Goal: Use online tool/utility: Utilize a website feature to perform a specific function

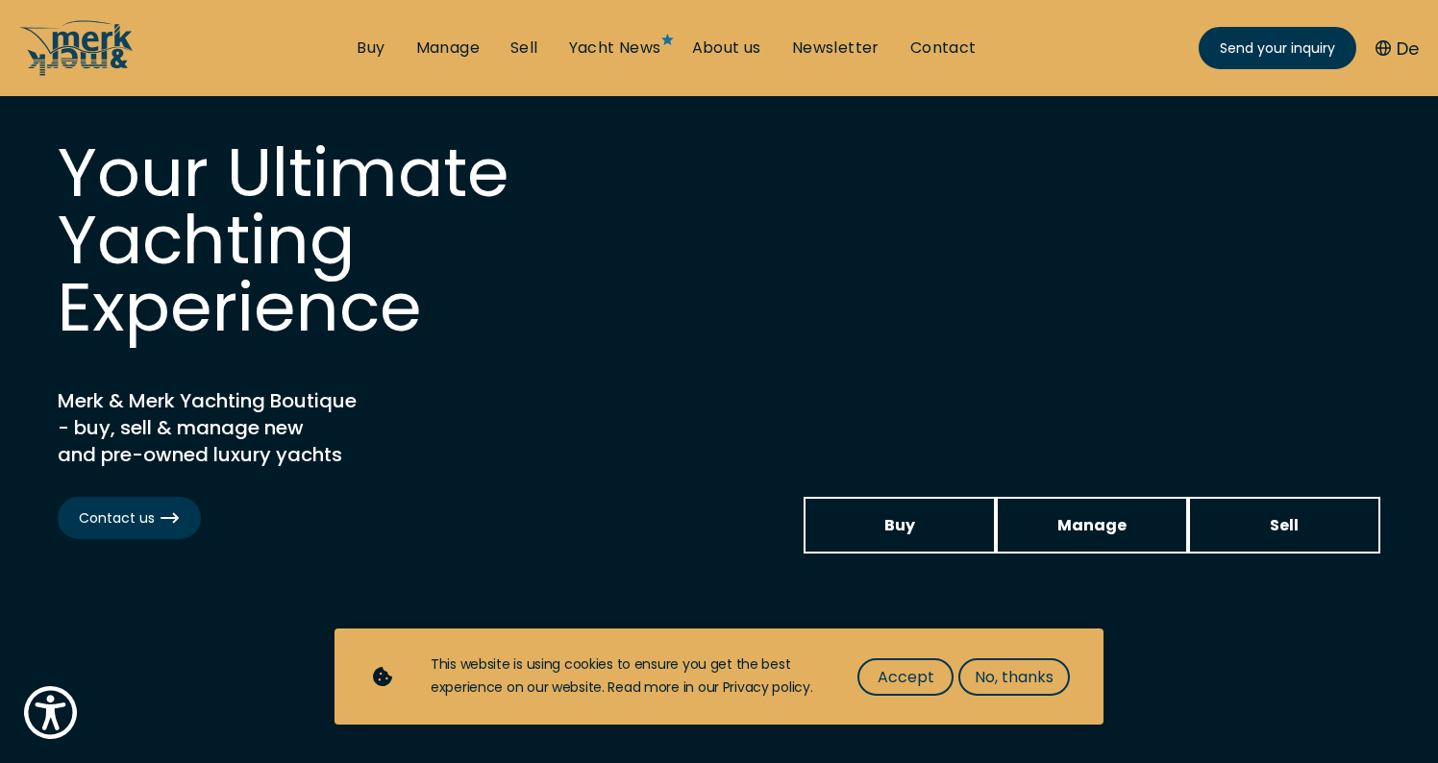
scroll to position [54, 0]
click at [908, 674] on span "Accept" at bounding box center [906, 677] width 57 height 24
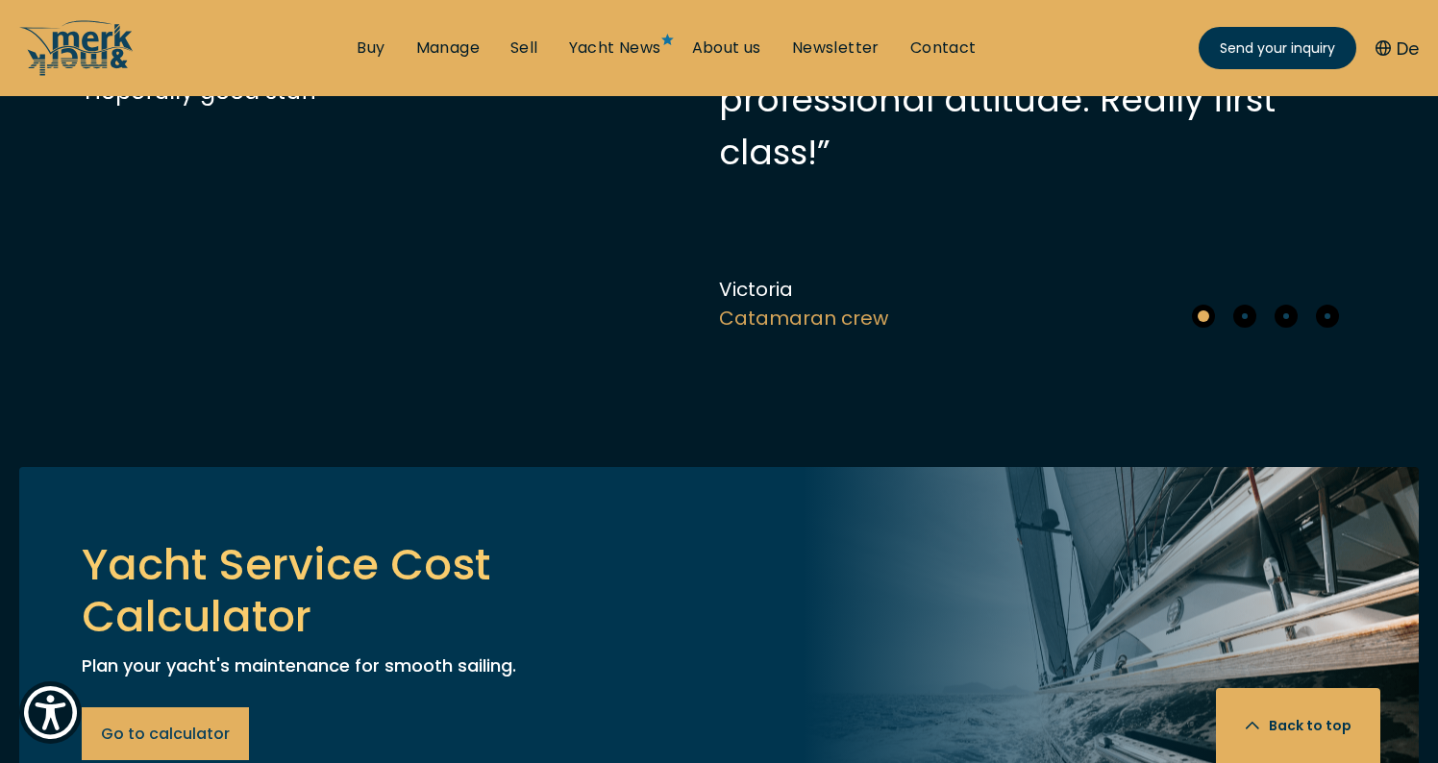
scroll to position [6617, 0]
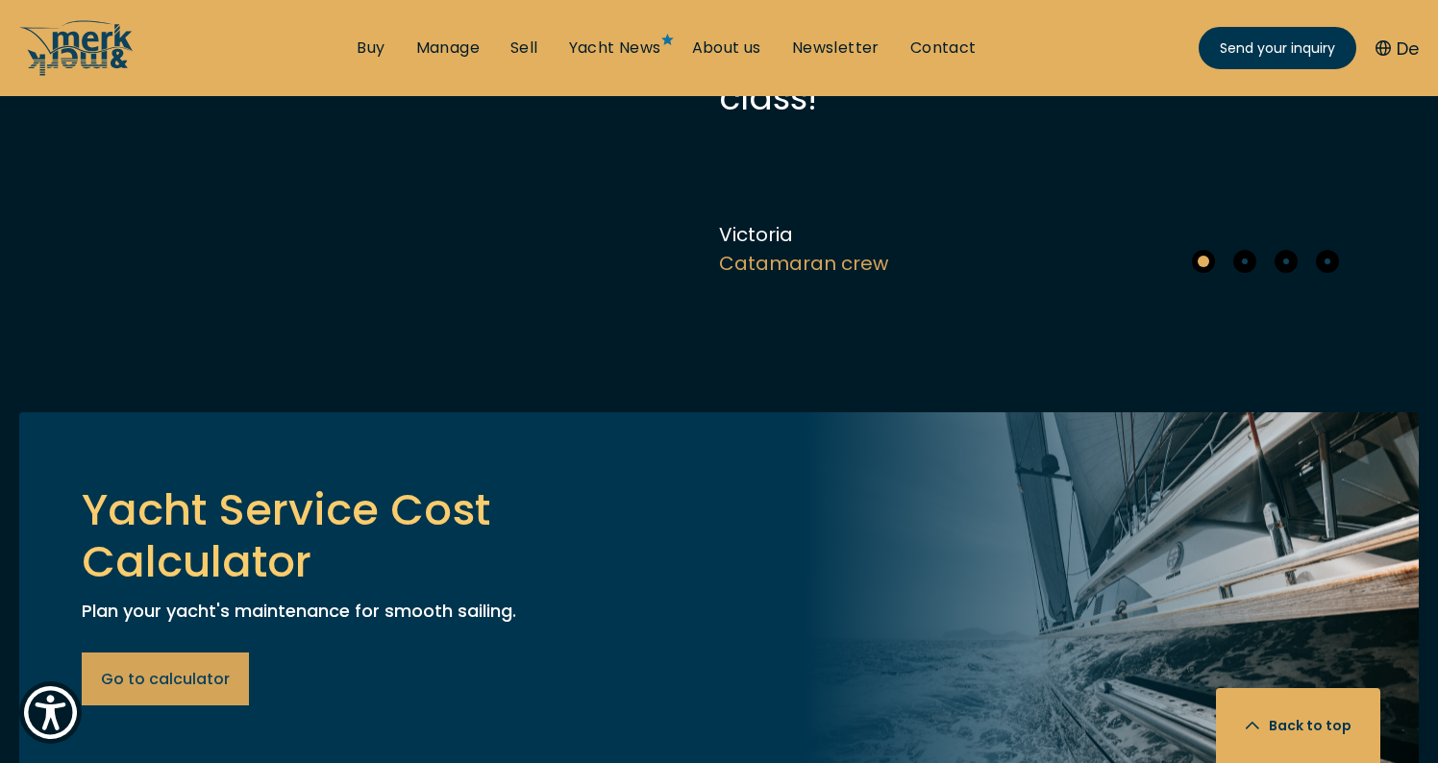
click at [196, 667] on span "Go to calculator" at bounding box center [165, 679] width 129 height 24
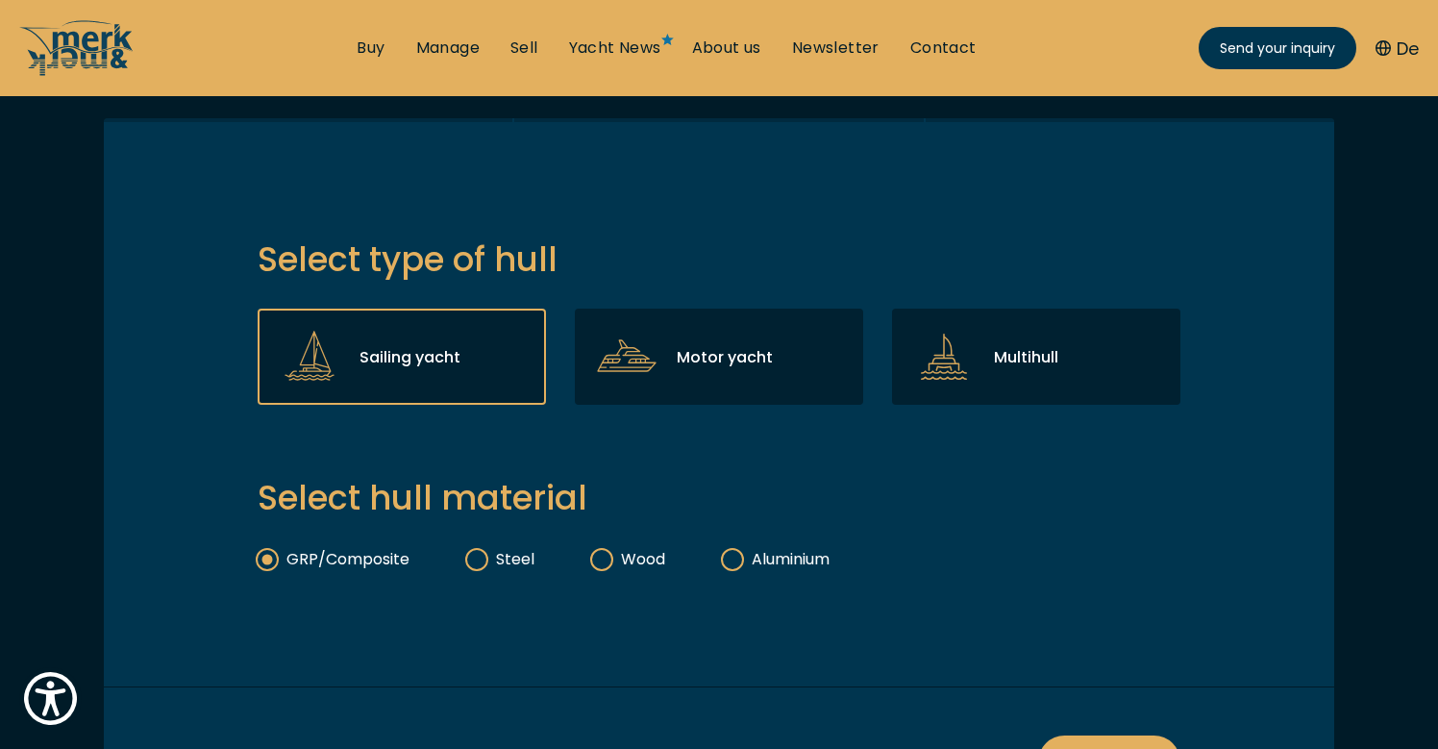
scroll to position [425, 1]
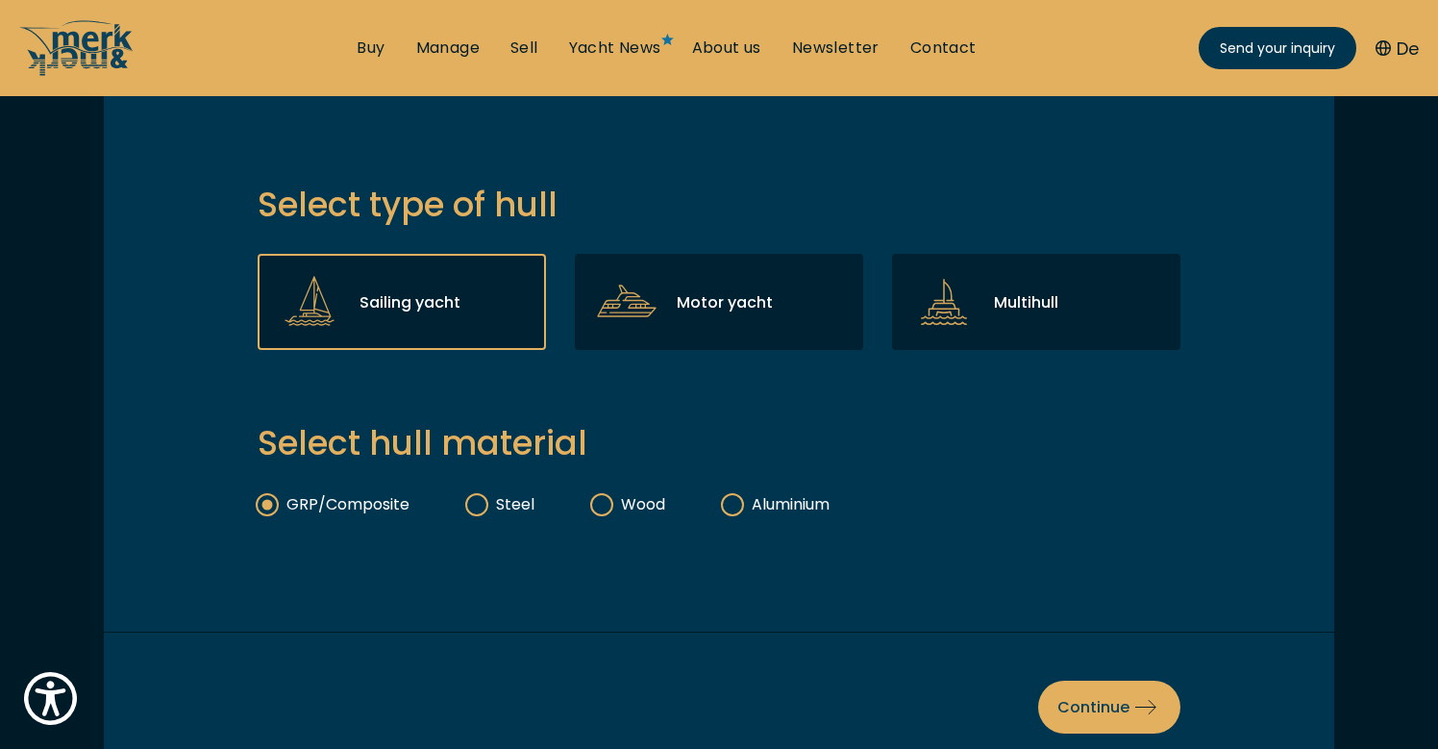
click at [423, 314] on div "Sailing yacht" at bounding box center [402, 302] width 288 height 96
click at [0, 0] on input "Sailing yacht" at bounding box center [0, 0] width 0 height 0
click at [368, 503] on label "GRP/Composite" at bounding box center [334, 504] width 152 height 22
click at [0, 0] on input "GRP/Composite" at bounding box center [0, 0] width 0 height 0
click at [1070, 705] on span "Continue" at bounding box center [1109, 707] width 104 height 24
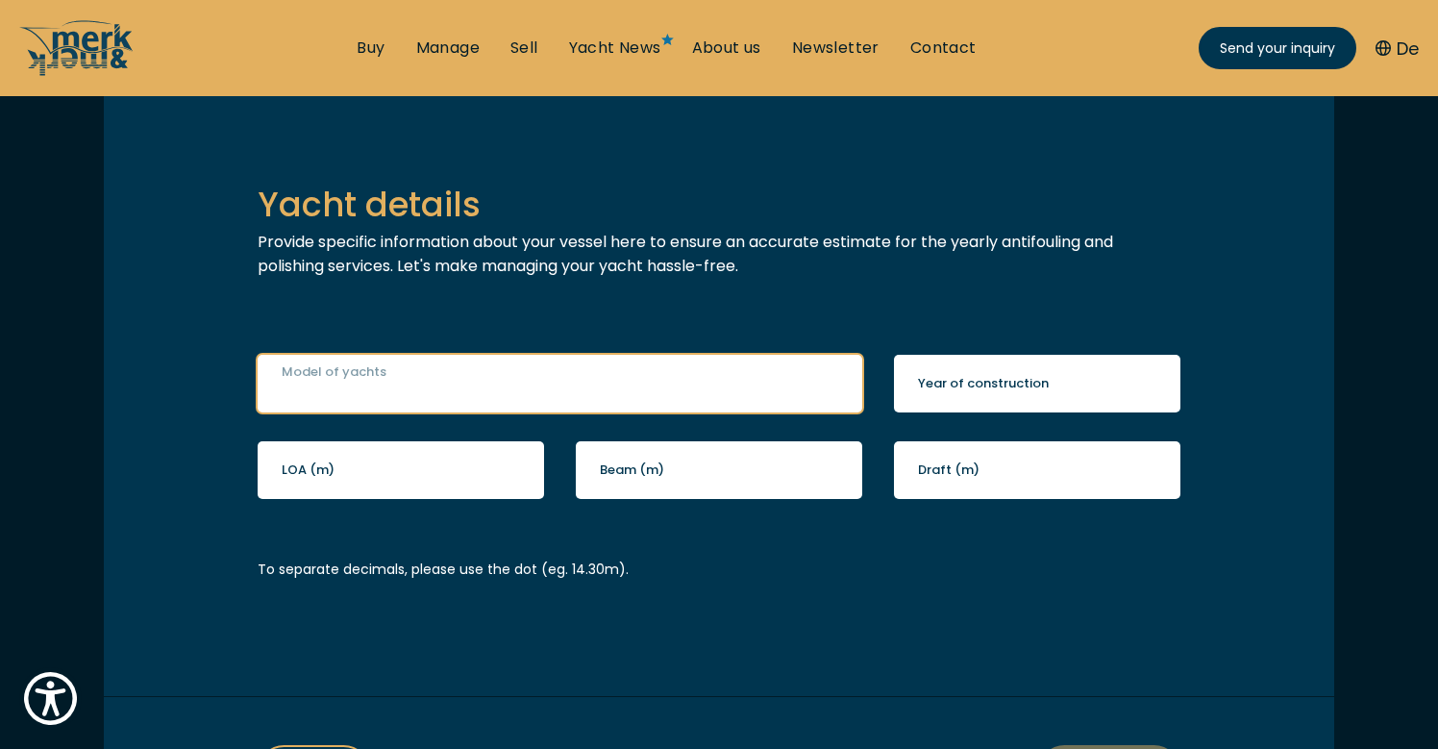
click at [386, 384] on input "Model of yachts" at bounding box center [560, 384] width 605 height 58
click at [385, 386] on input "Model of yachts" at bounding box center [560, 384] width 605 height 58
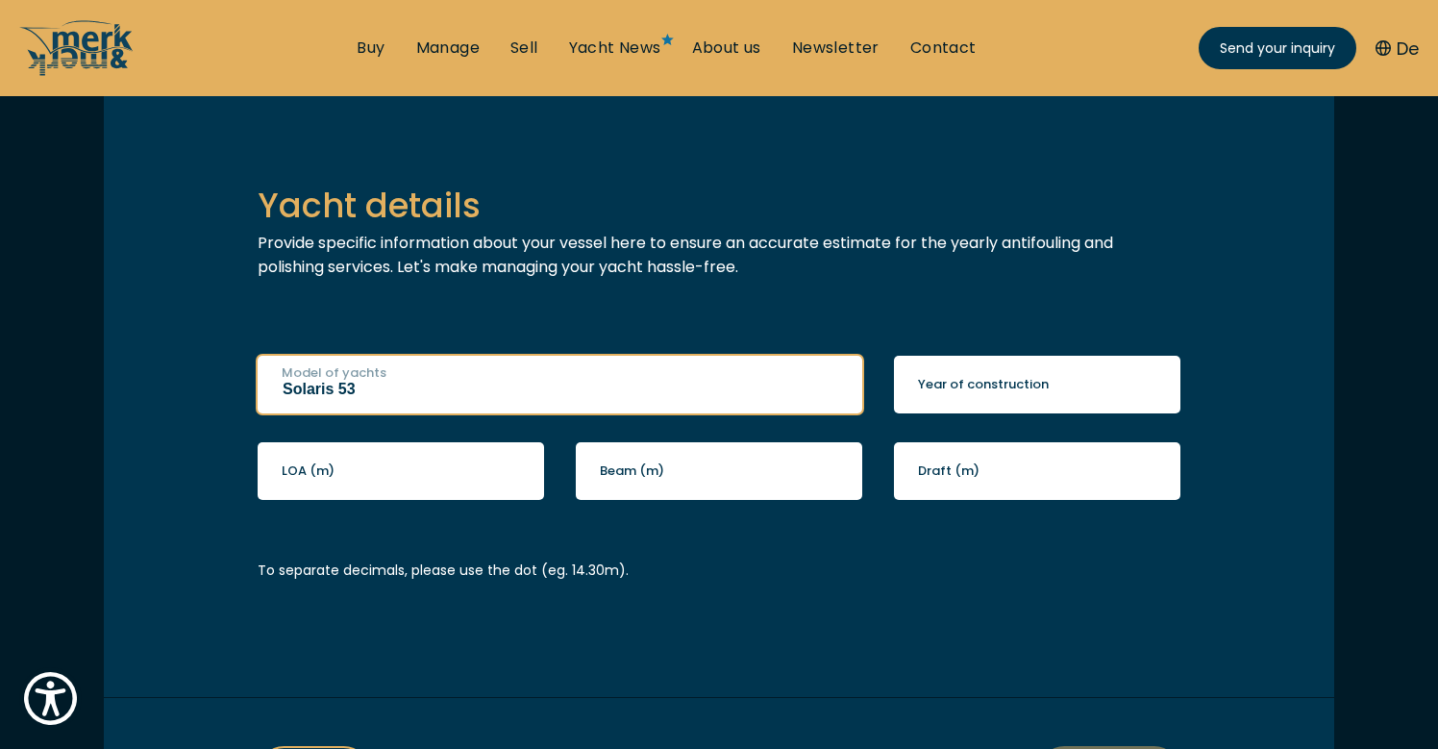
type input "Solaris 53"
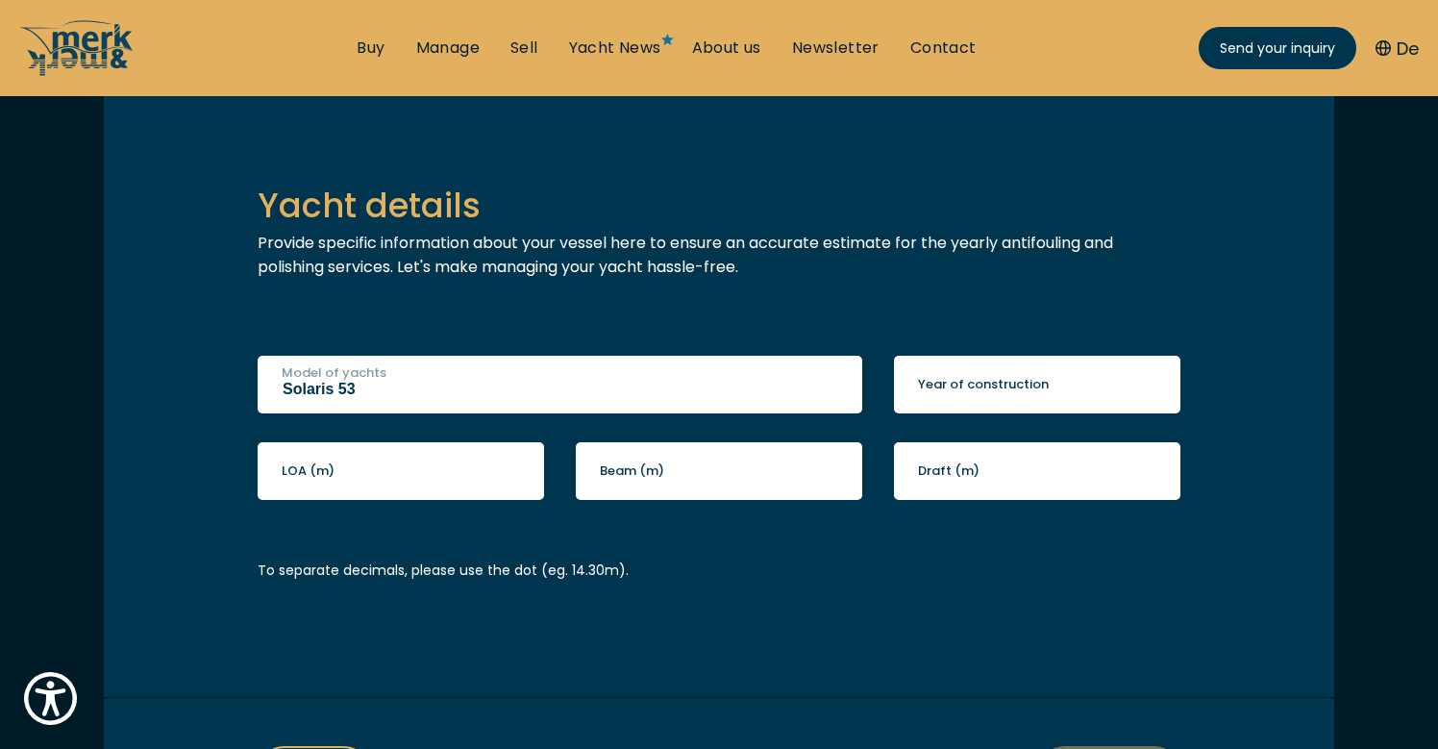
scroll to position [425, 0]
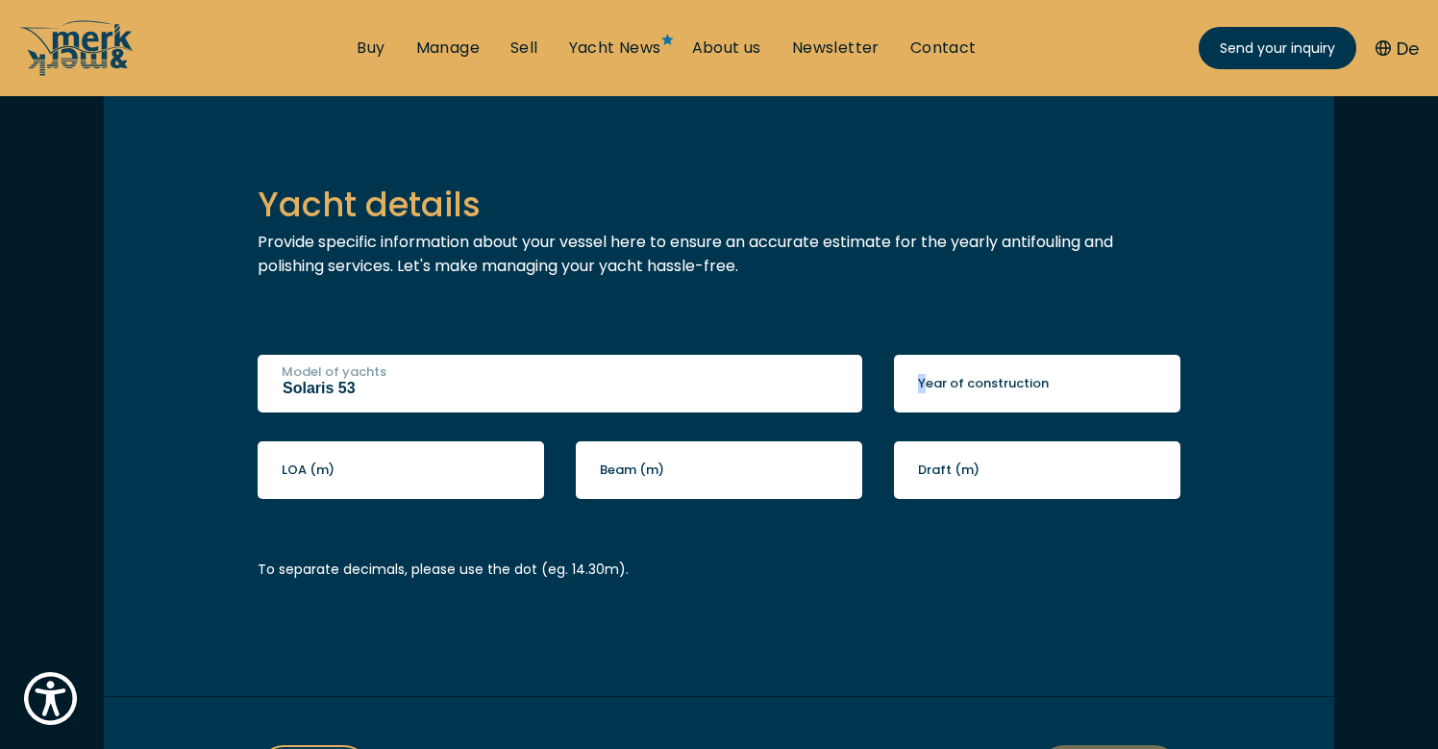
click at [924, 385] on label "Year of construction" at bounding box center [983, 383] width 131 height 19
click at [924, 385] on input "Year of construction" at bounding box center [1037, 384] width 286 height 58
type input "2009"
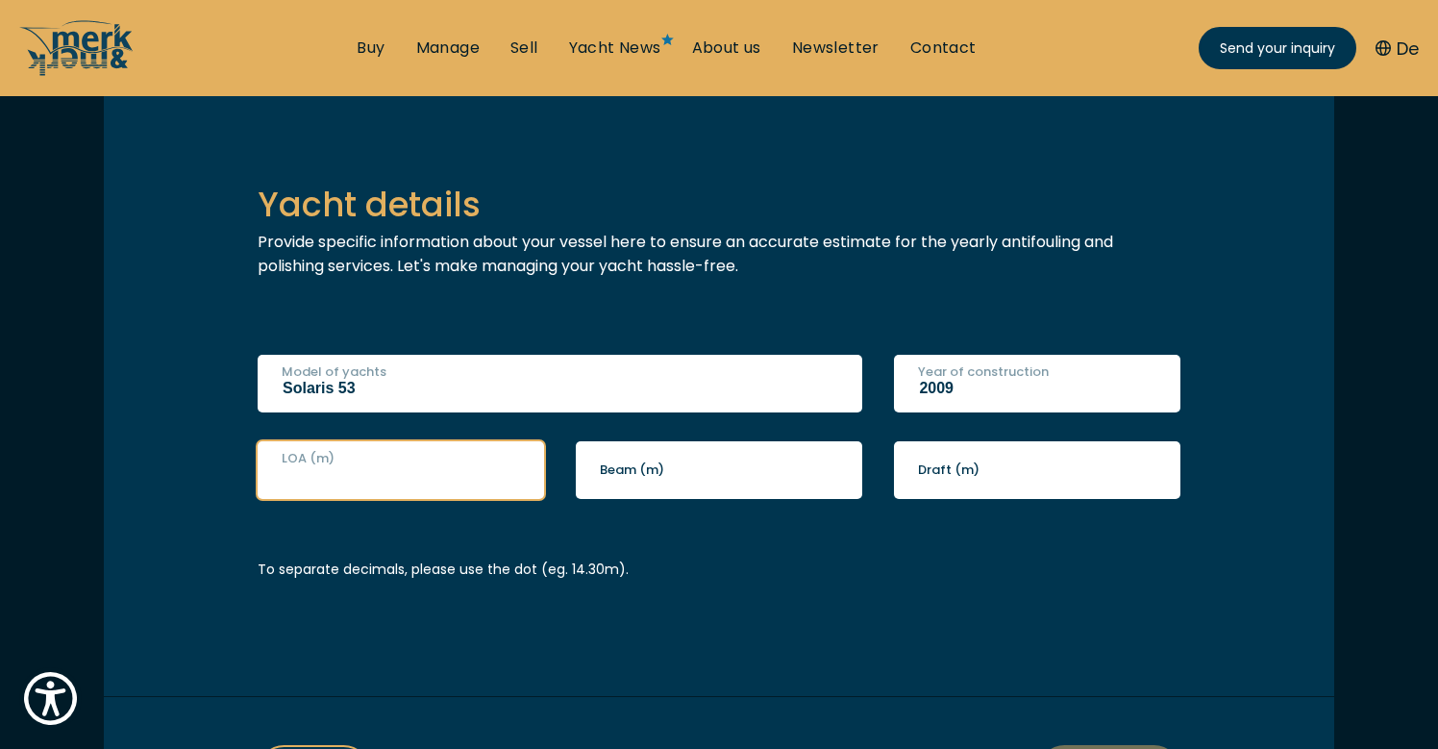
click at [382, 478] on input "LOA (m)" at bounding box center [401, 470] width 286 height 58
type input "16.57"
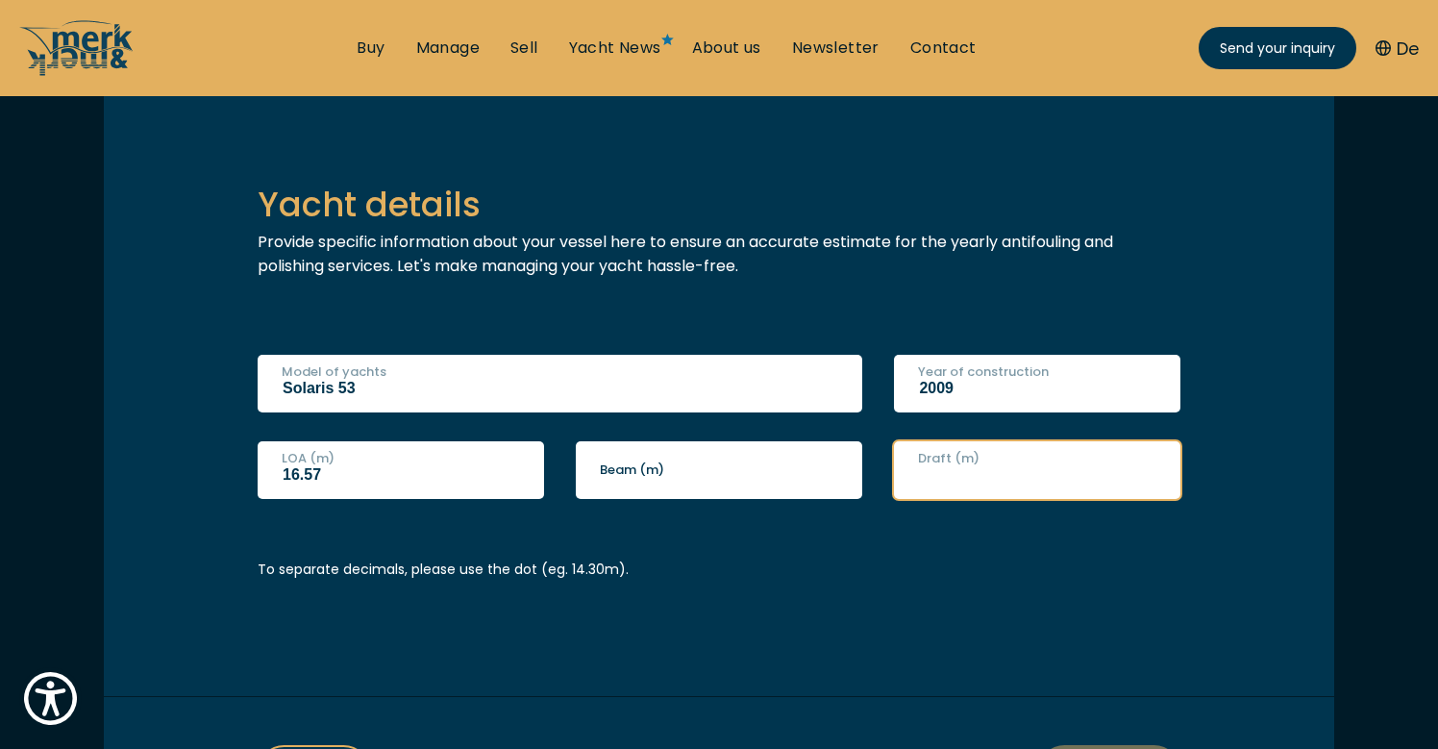
click at [993, 474] on input "Draft (m)" at bounding box center [1037, 470] width 286 height 58
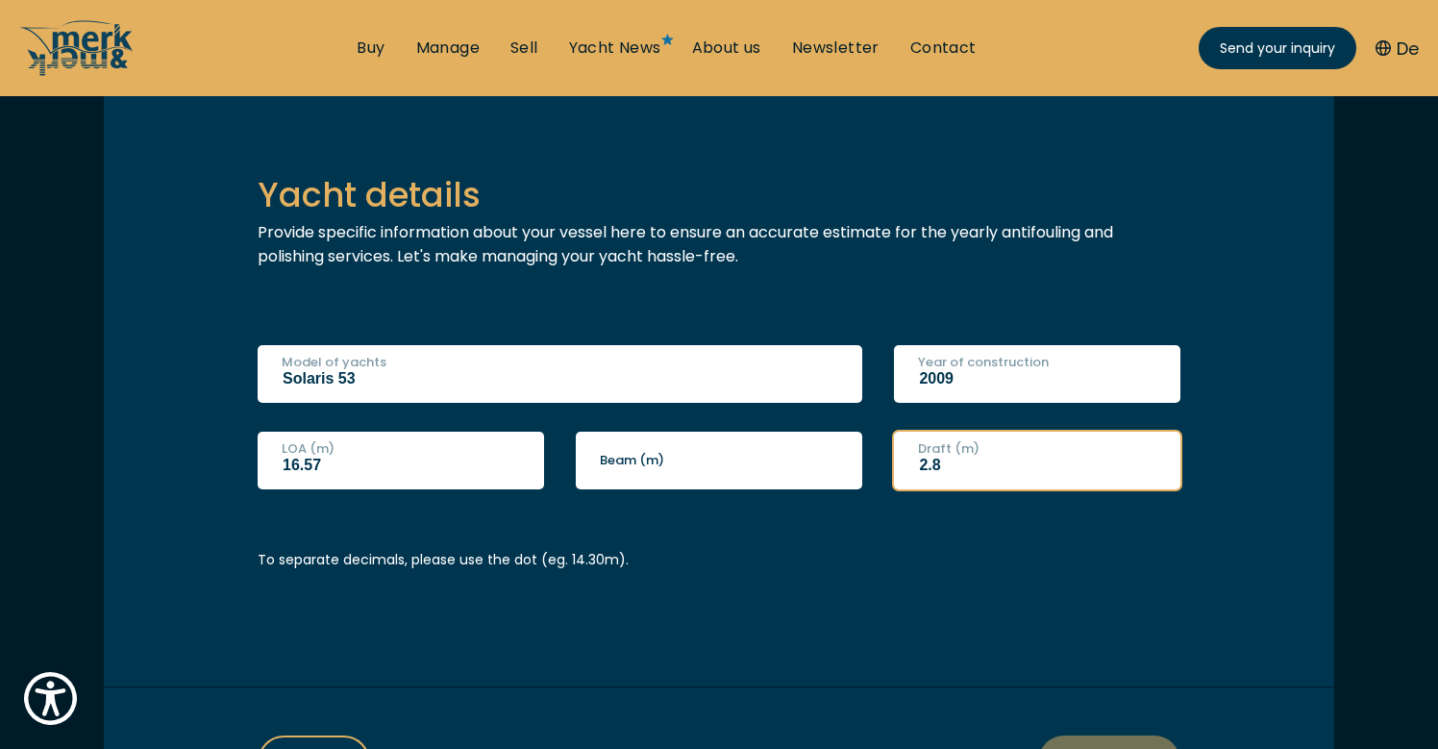
scroll to position [446, 1]
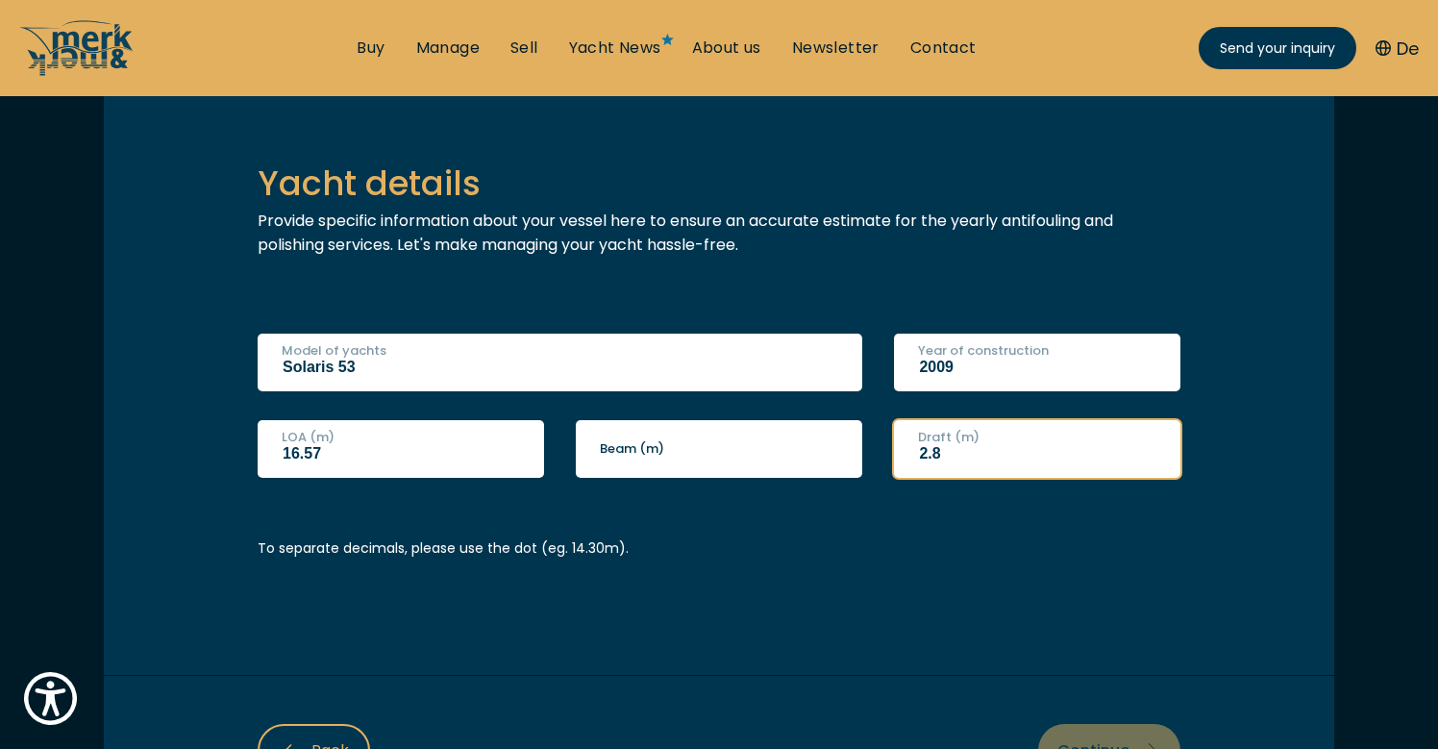
type input "2.8"
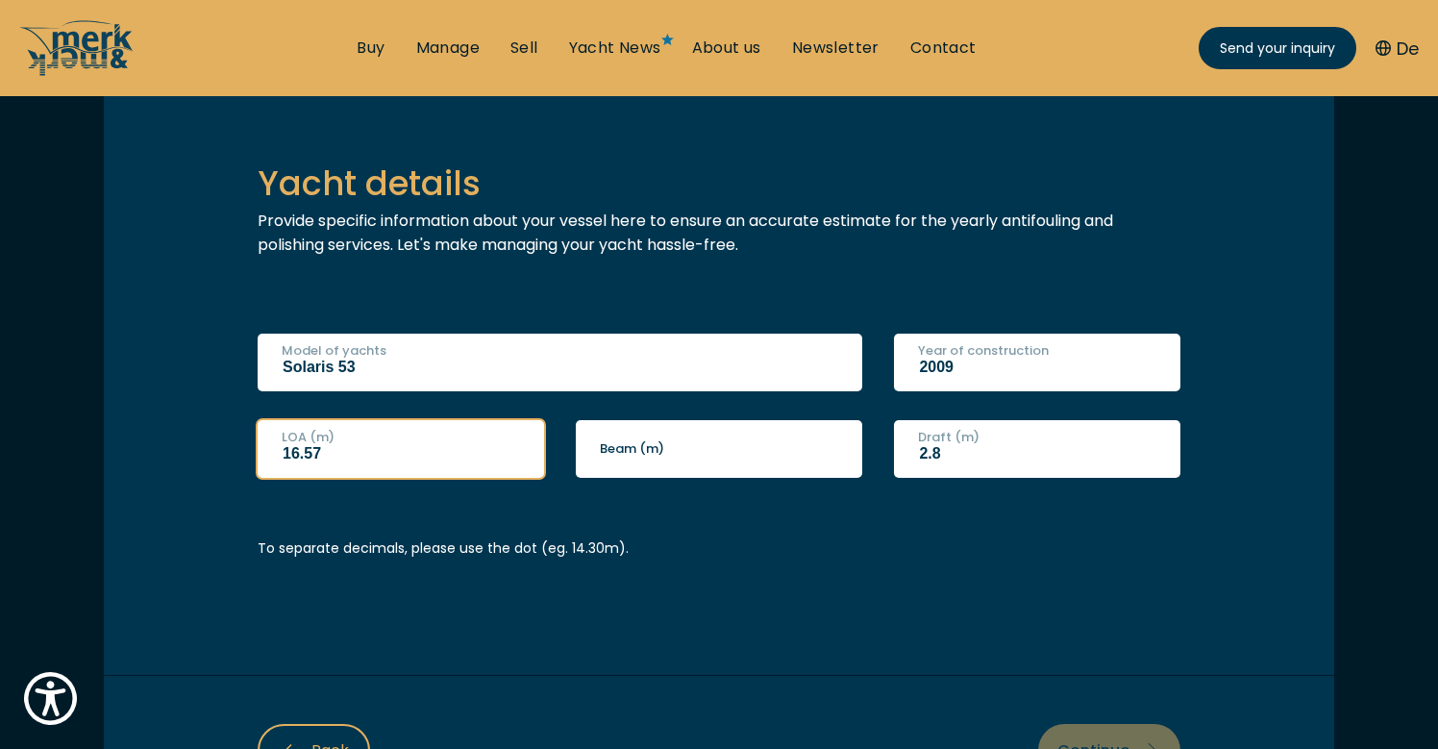
click at [301, 454] on input "16.57" at bounding box center [401, 449] width 286 height 58
type input "16.57"
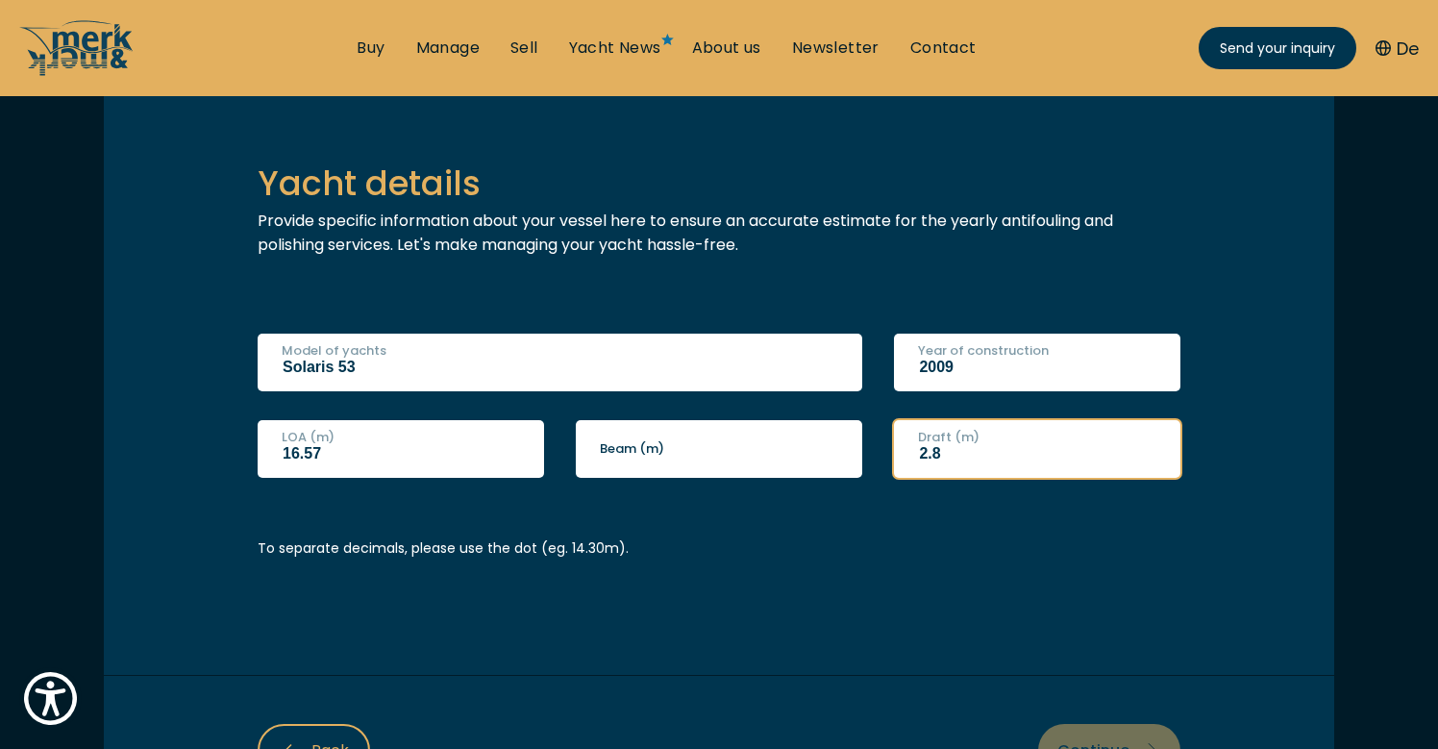
click at [933, 452] on input "2.8" at bounding box center [1037, 449] width 286 height 58
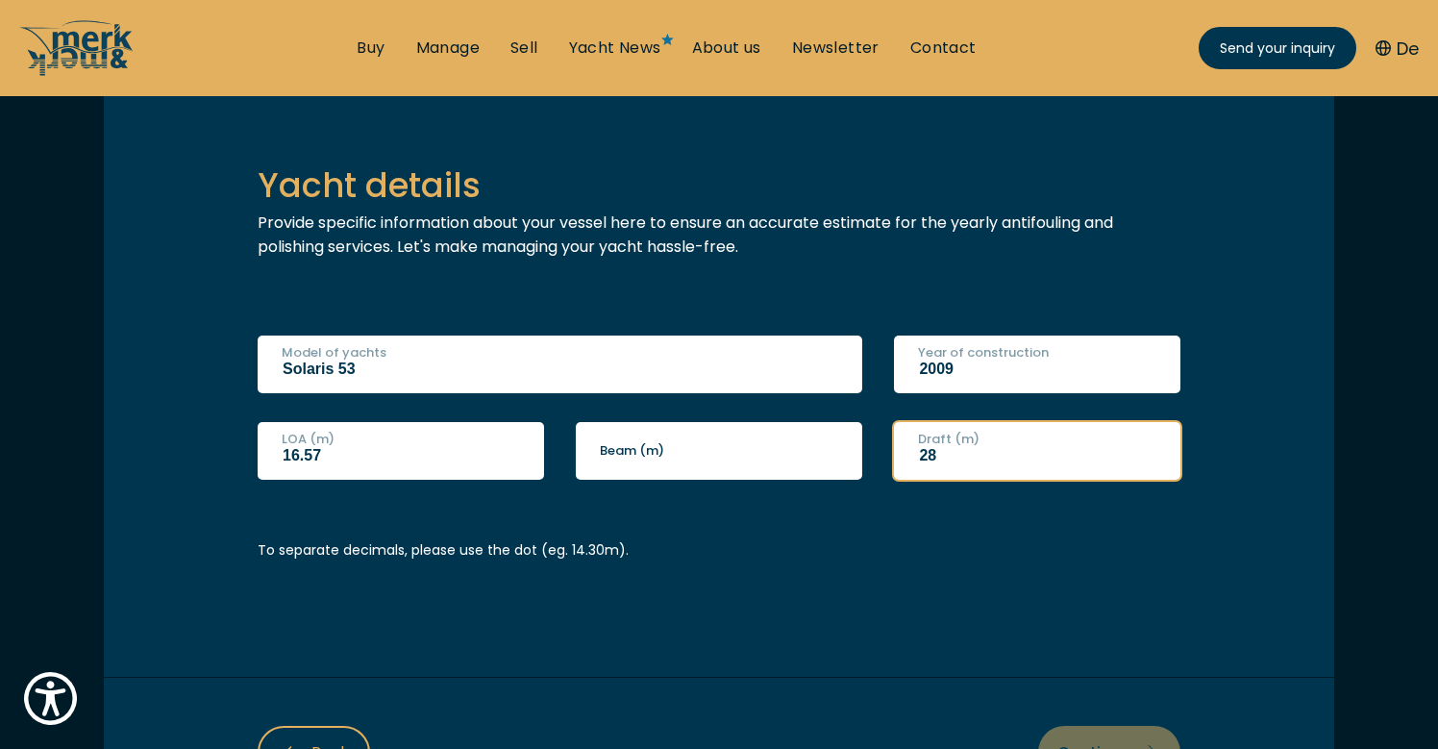
type input "2.8"
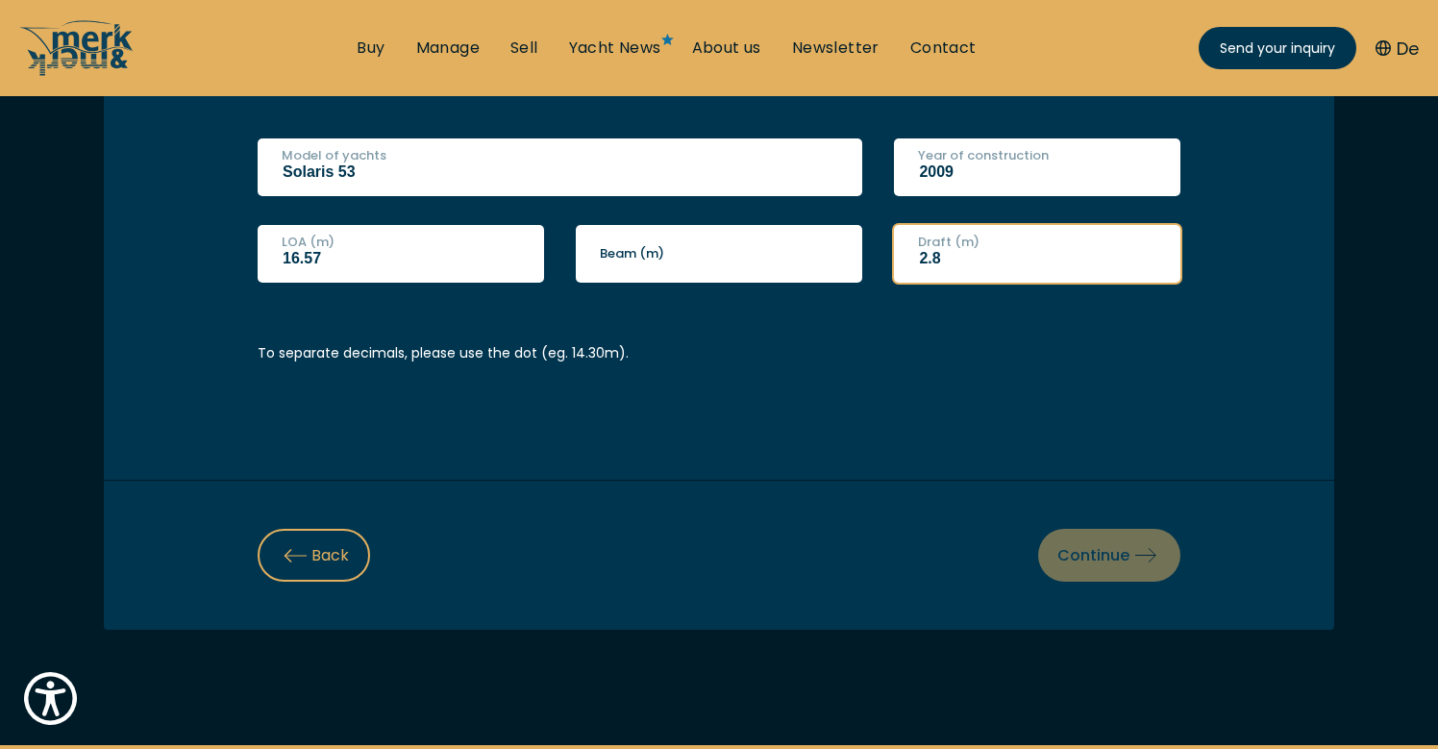
scroll to position [650, 0]
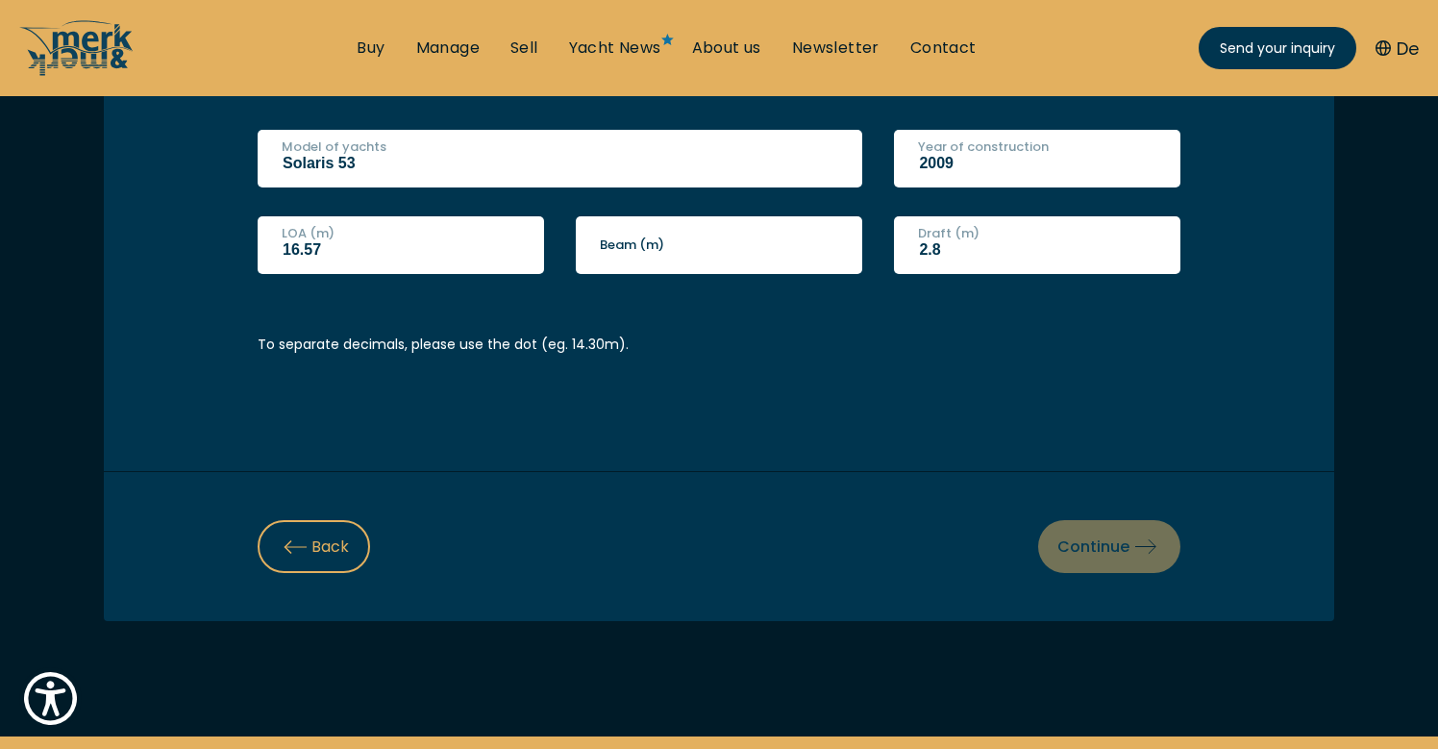
click at [1103, 545] on div "Back Continue" at bounding box center [719, 546] width 1231 height 150
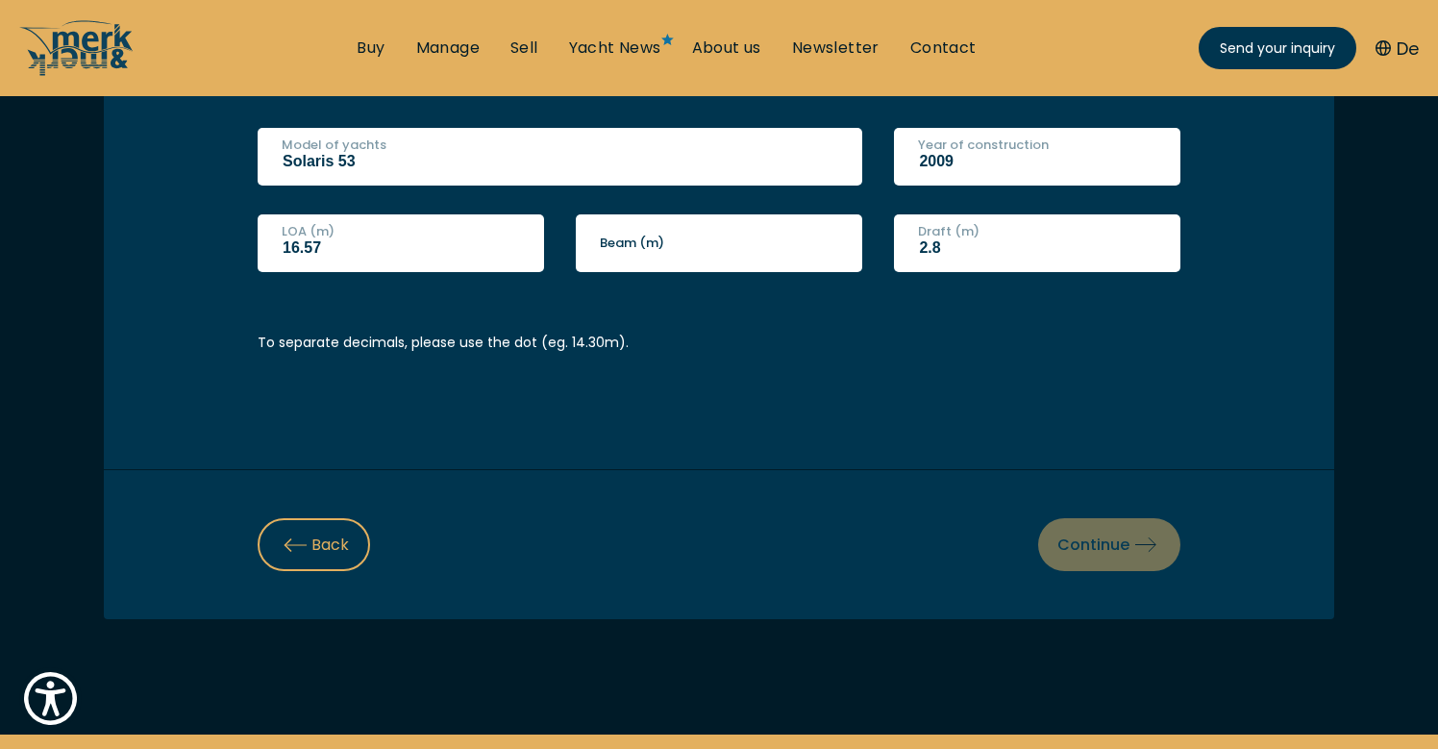
scroll to position [654, 0]
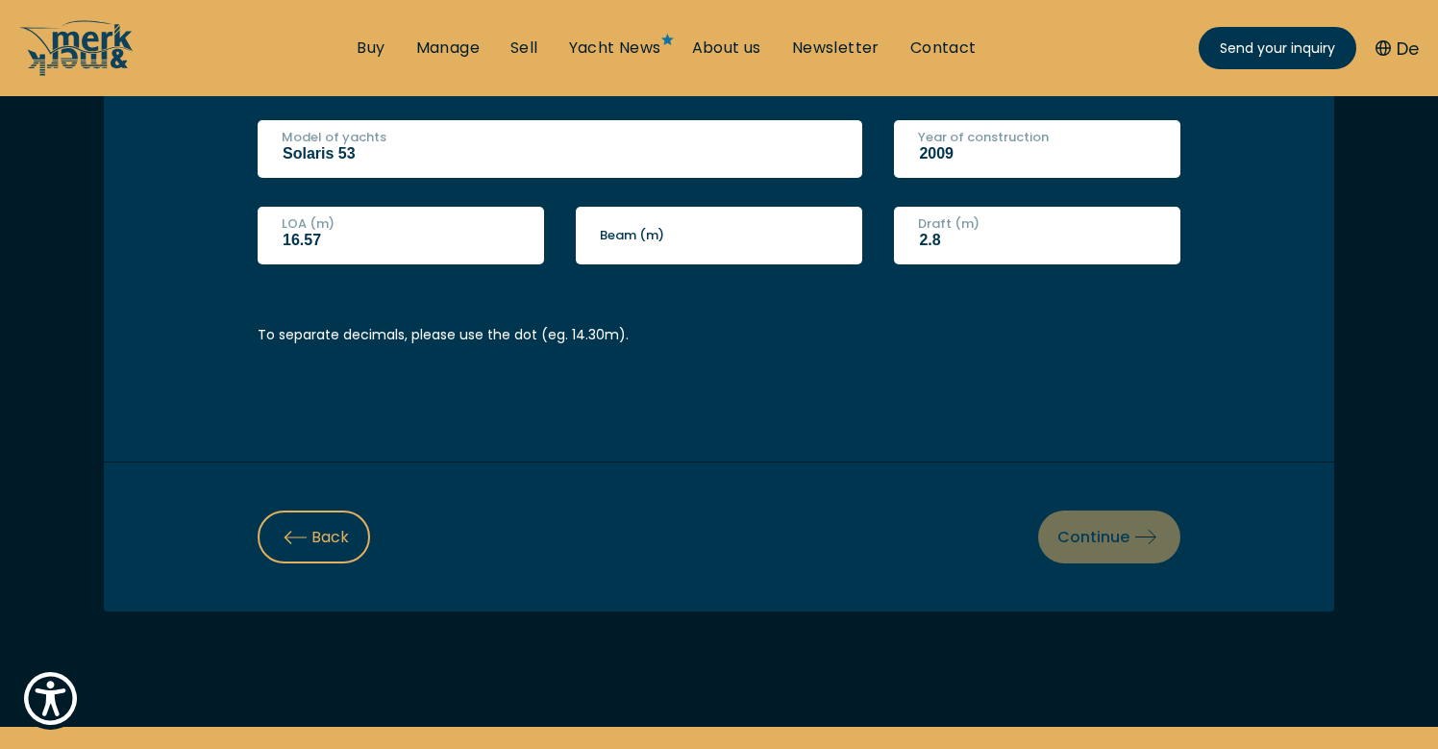
click at [1104, 549] on div "Back Continue" at bounding box center [719, 536] width 1231 height 150
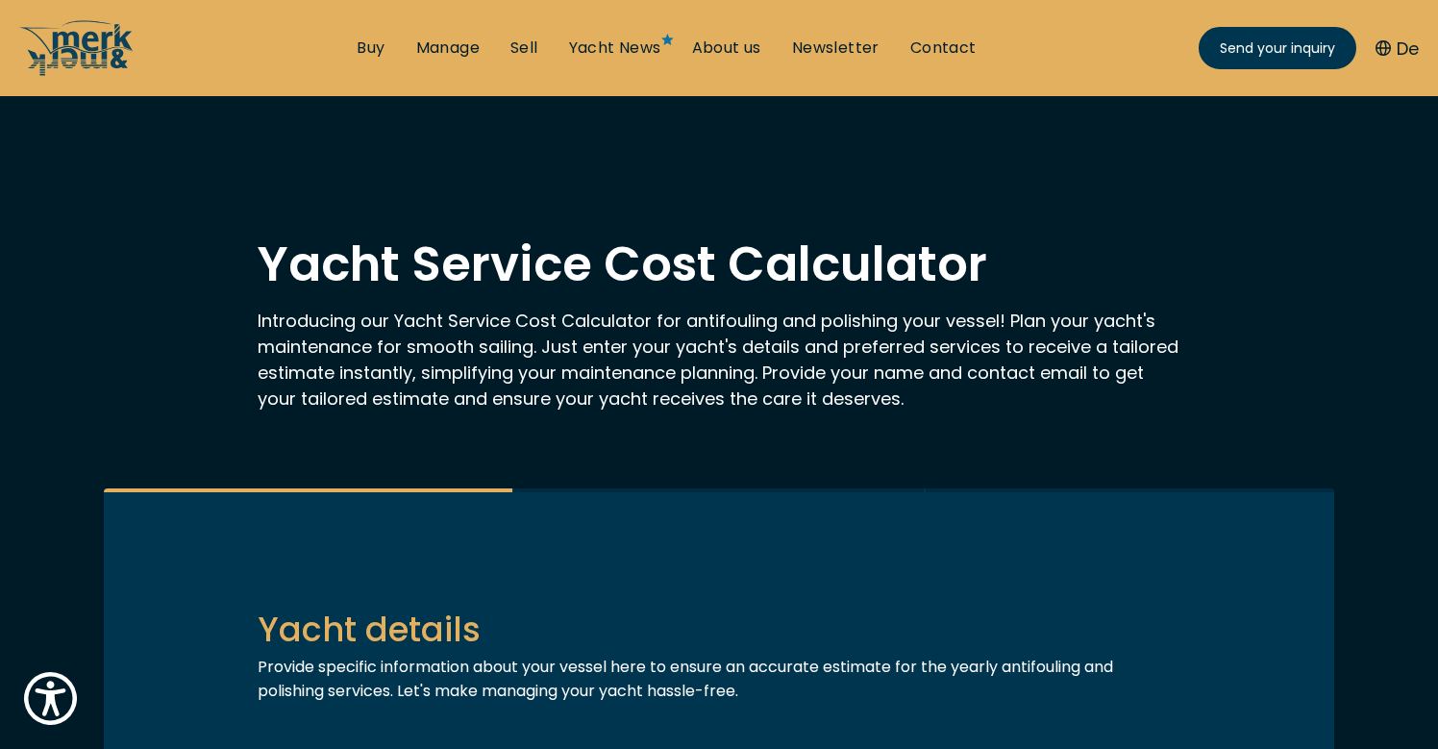
scroll to position [0, 5]
